Goal: Information Seeking & Learning: Learn about a topic

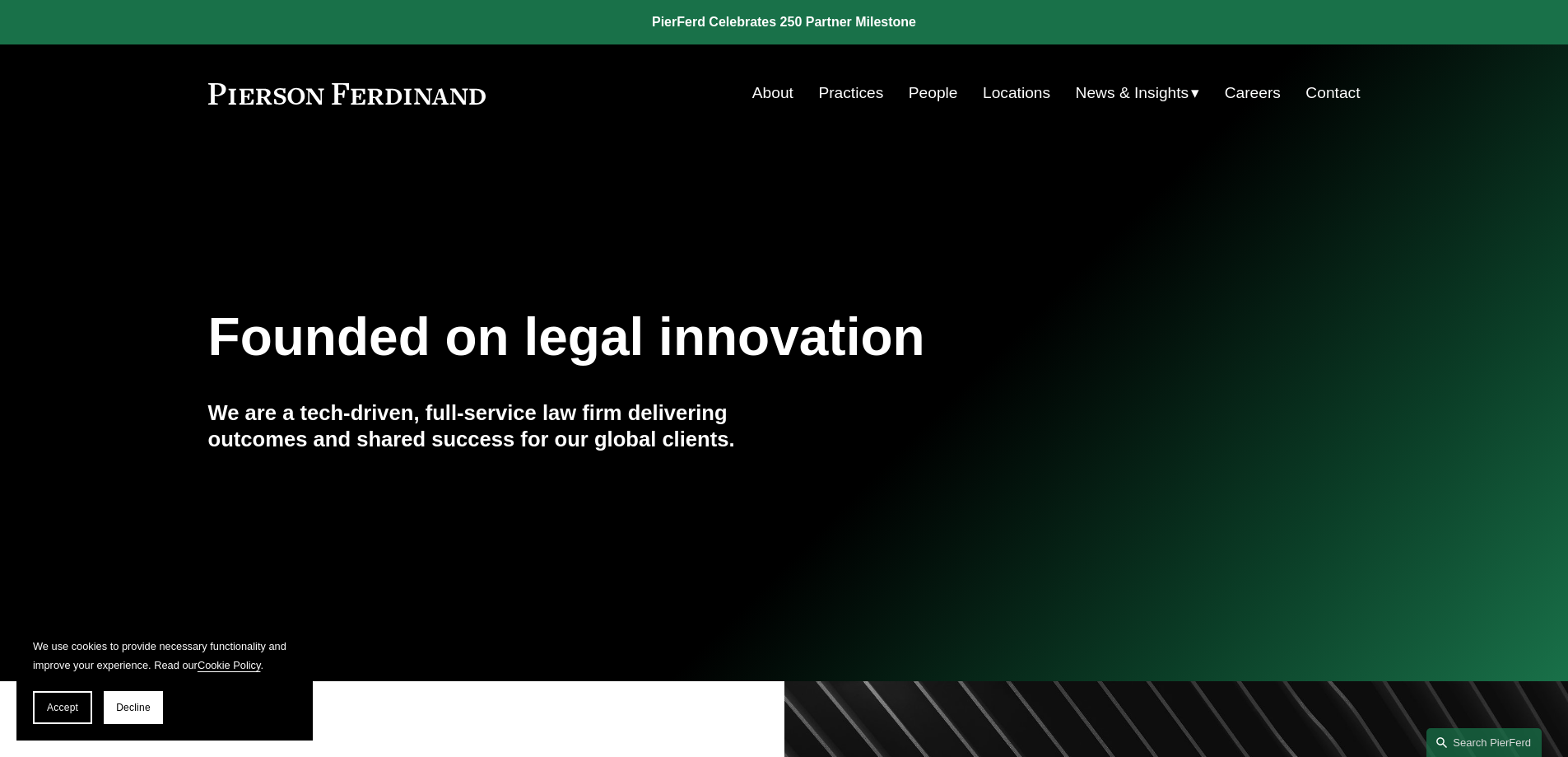
click at [924, 89] on link "People" at bounding box center [934, 93] width 50 height 31
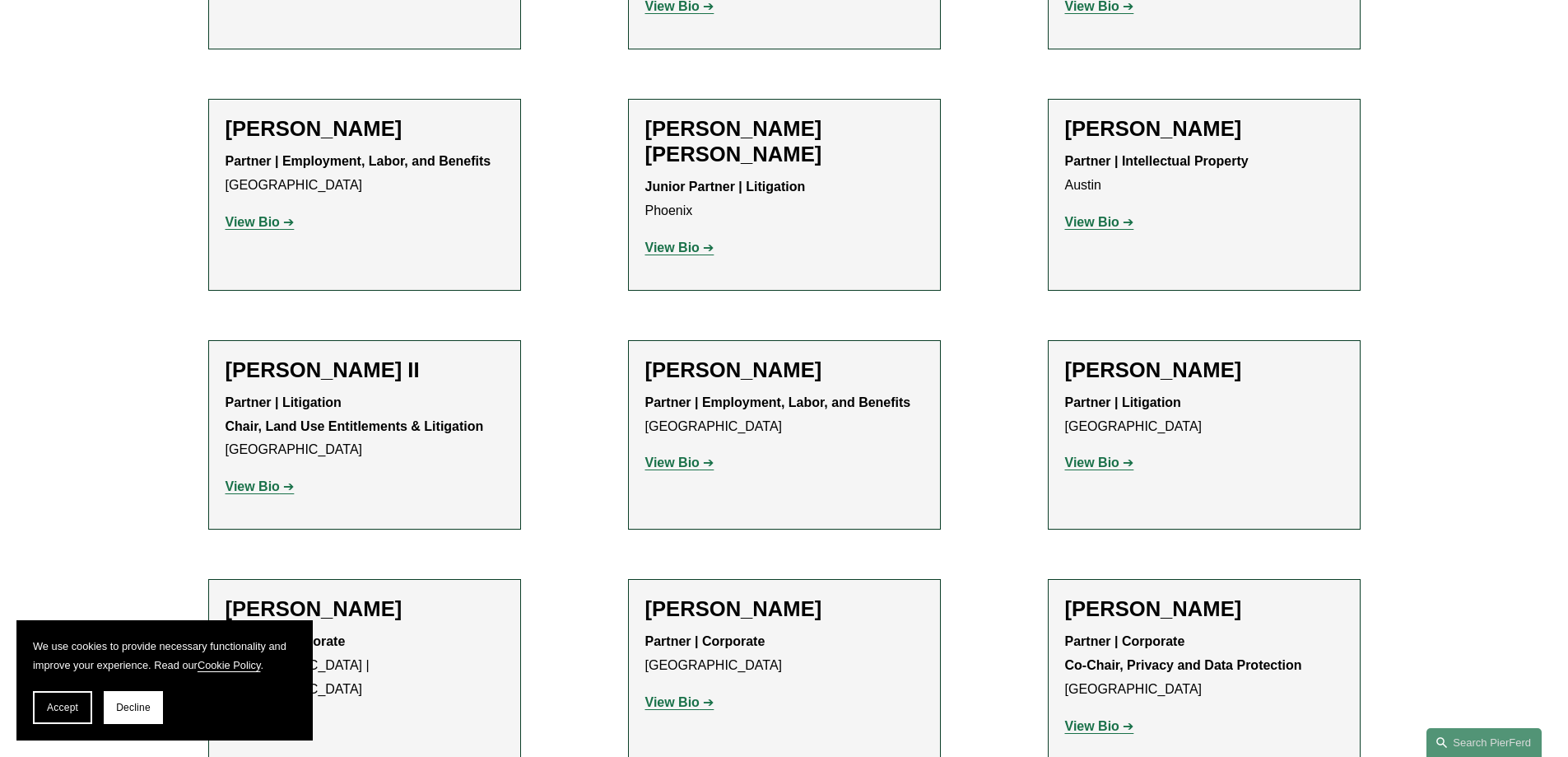
scroll to position [2060, 0]
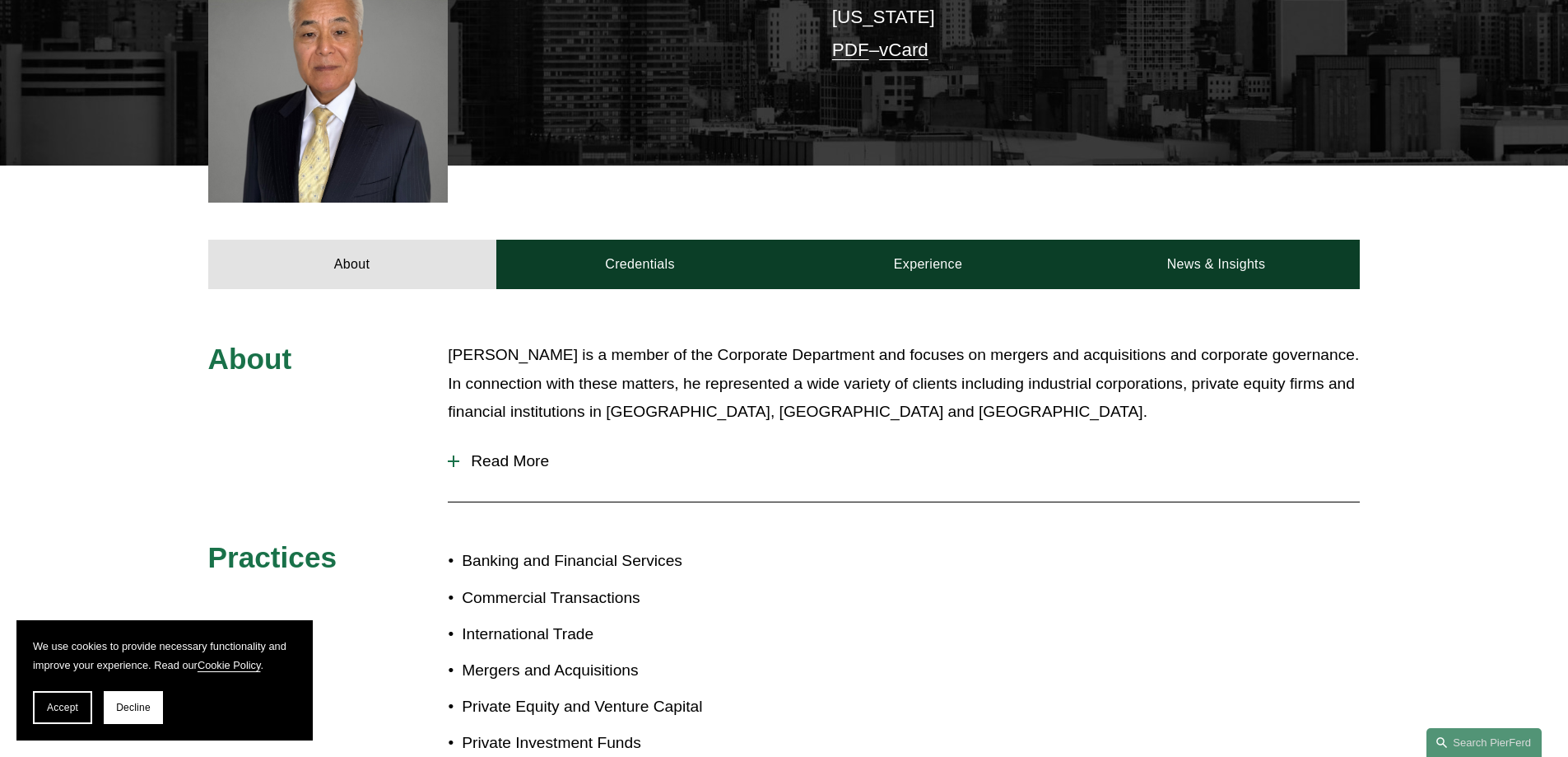
scroll to position [494, 0]
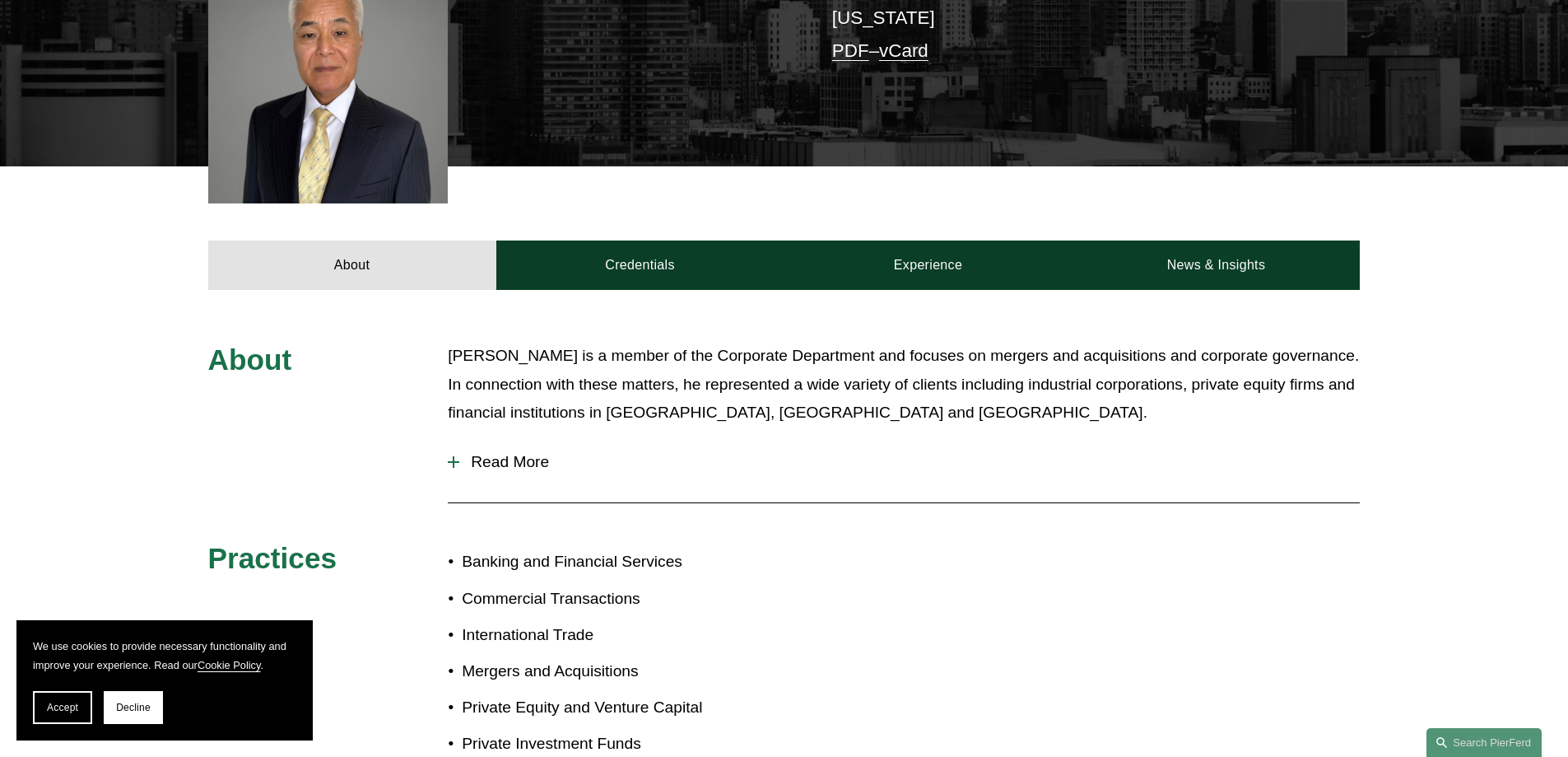
drag, startPoint x: 516, startPoint y: 463, endPoint x: 531, endPoint y: 459, distance: 15.5
click at [517, 463] on span "Read More" at bounding box center [910, 462] width 901 height 18
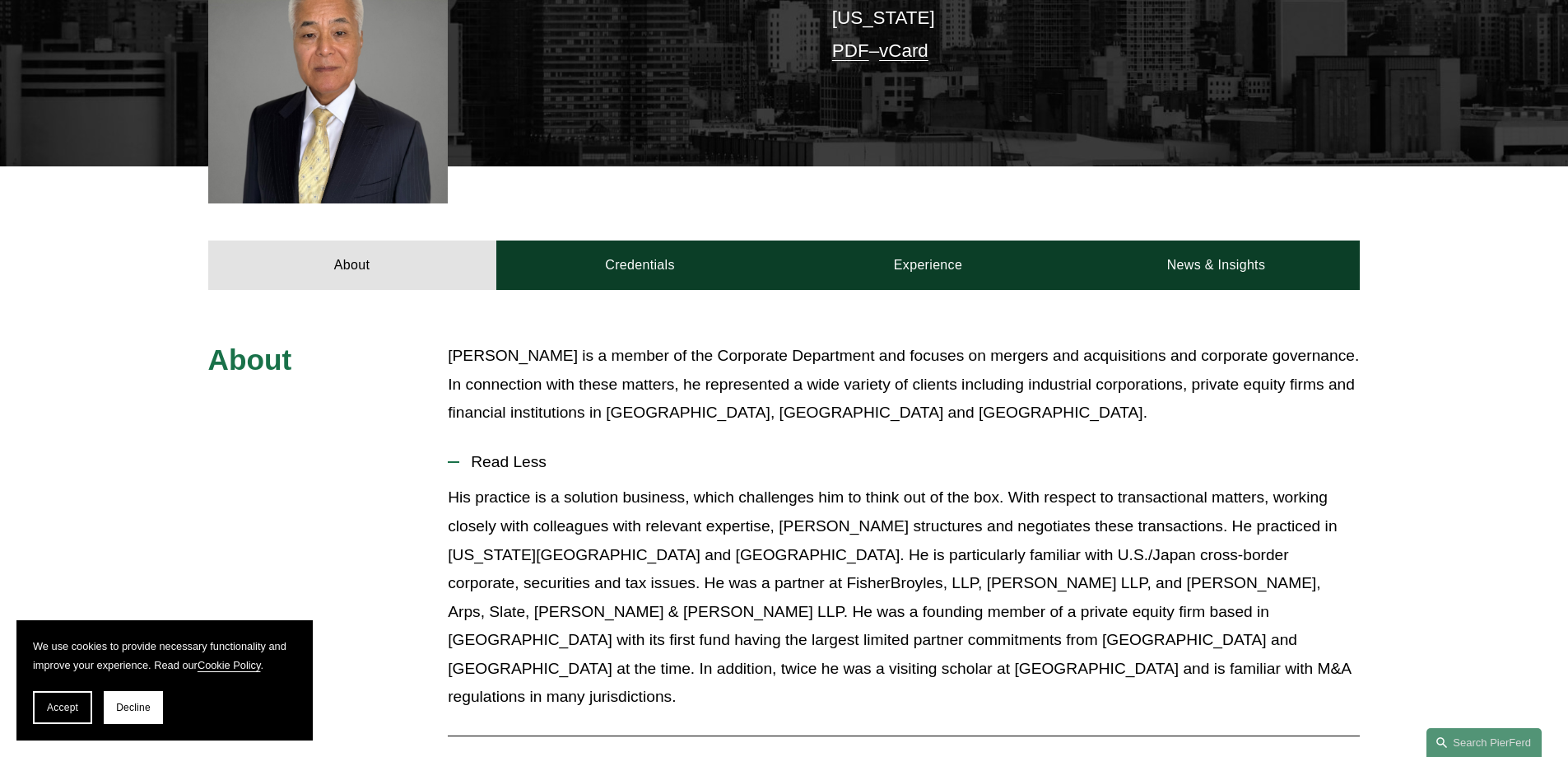
click at [604, 267] on link "Credentials" at bounding box center [641, 265] width 288 height 50
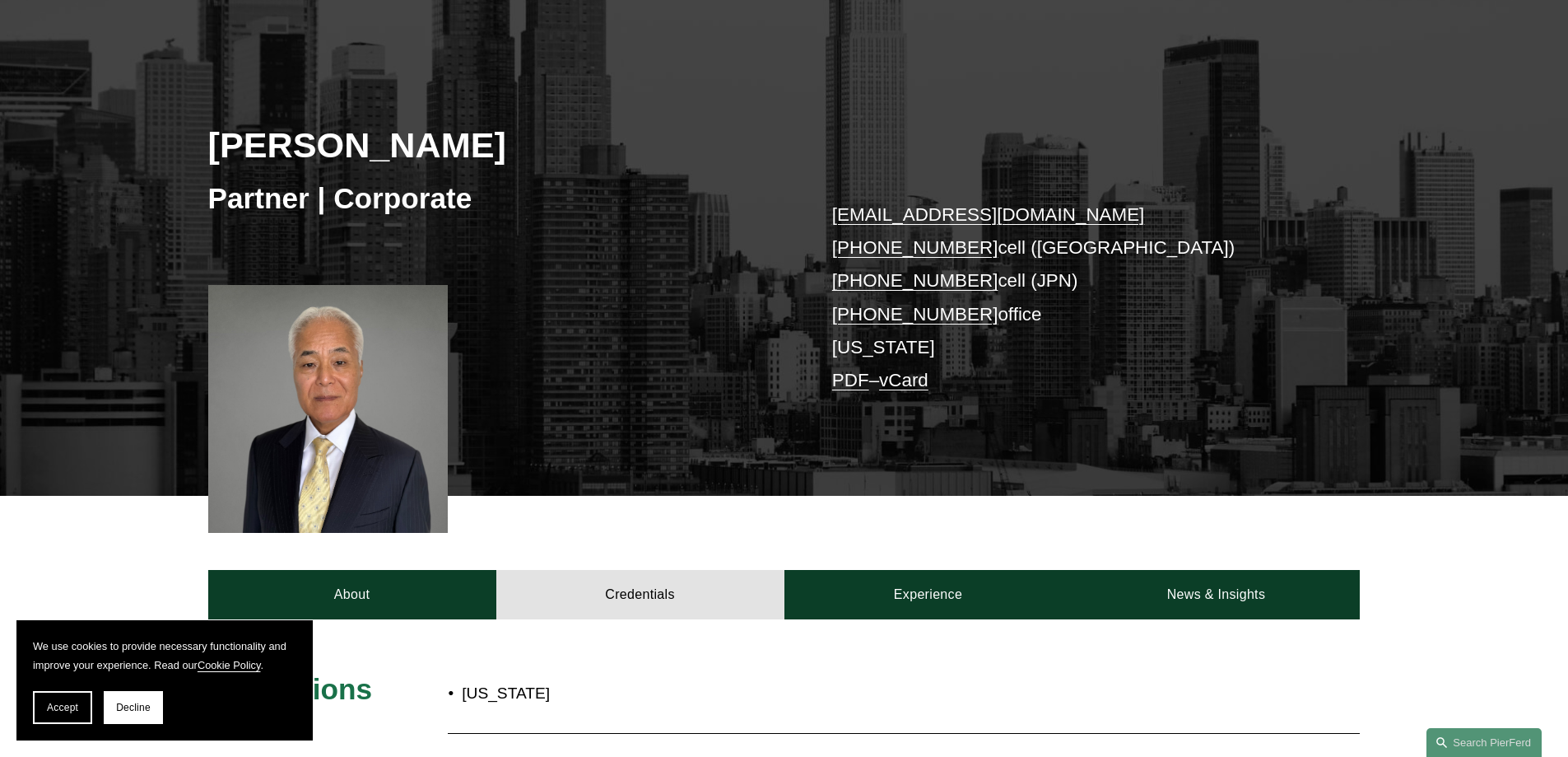
scroll to position [0, 0]
